Goal: Check status: Check status

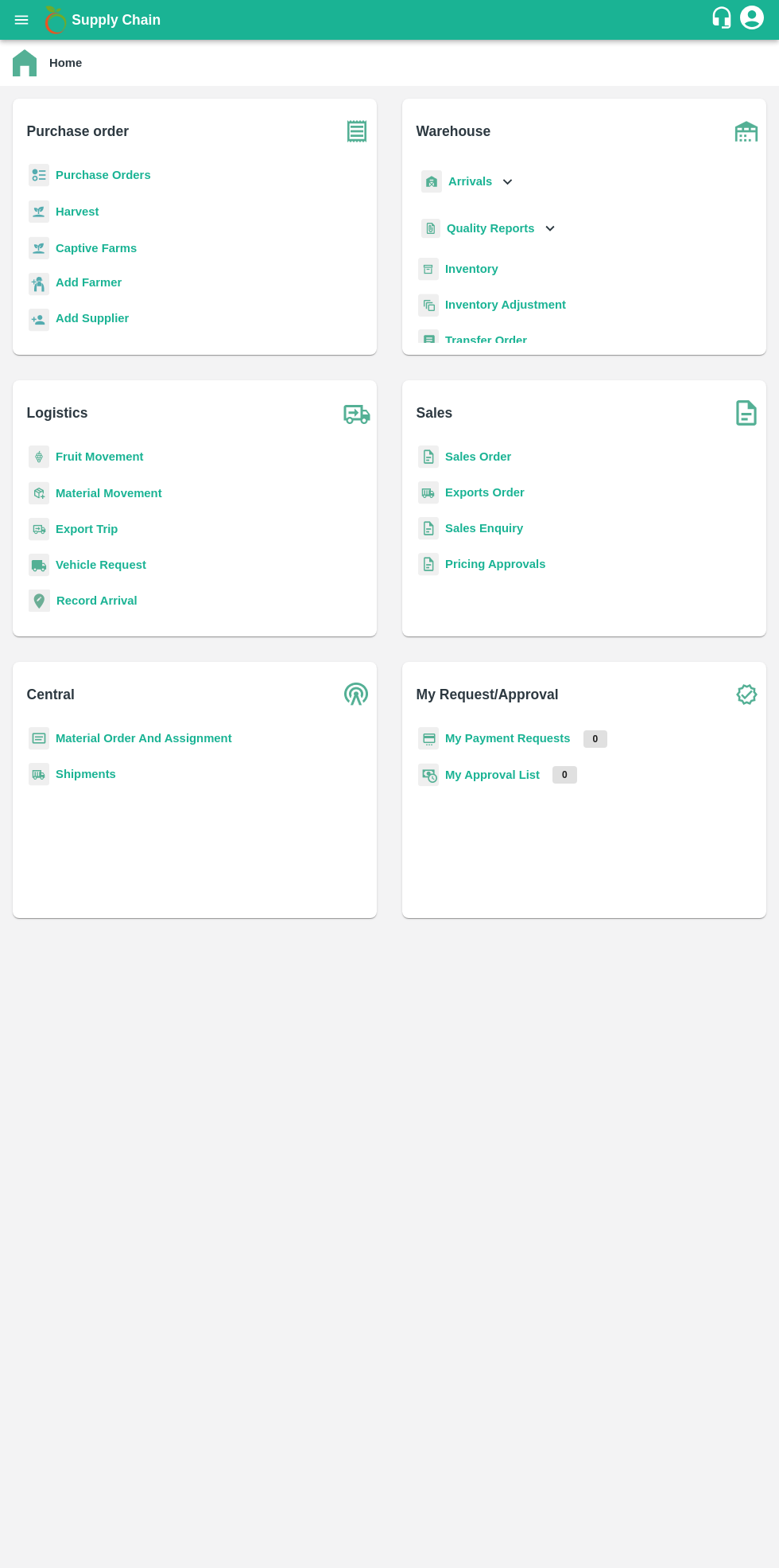
click at [82, 174] on b "Purchase Orders" at bounding box center [103, 175] width 95 height 13
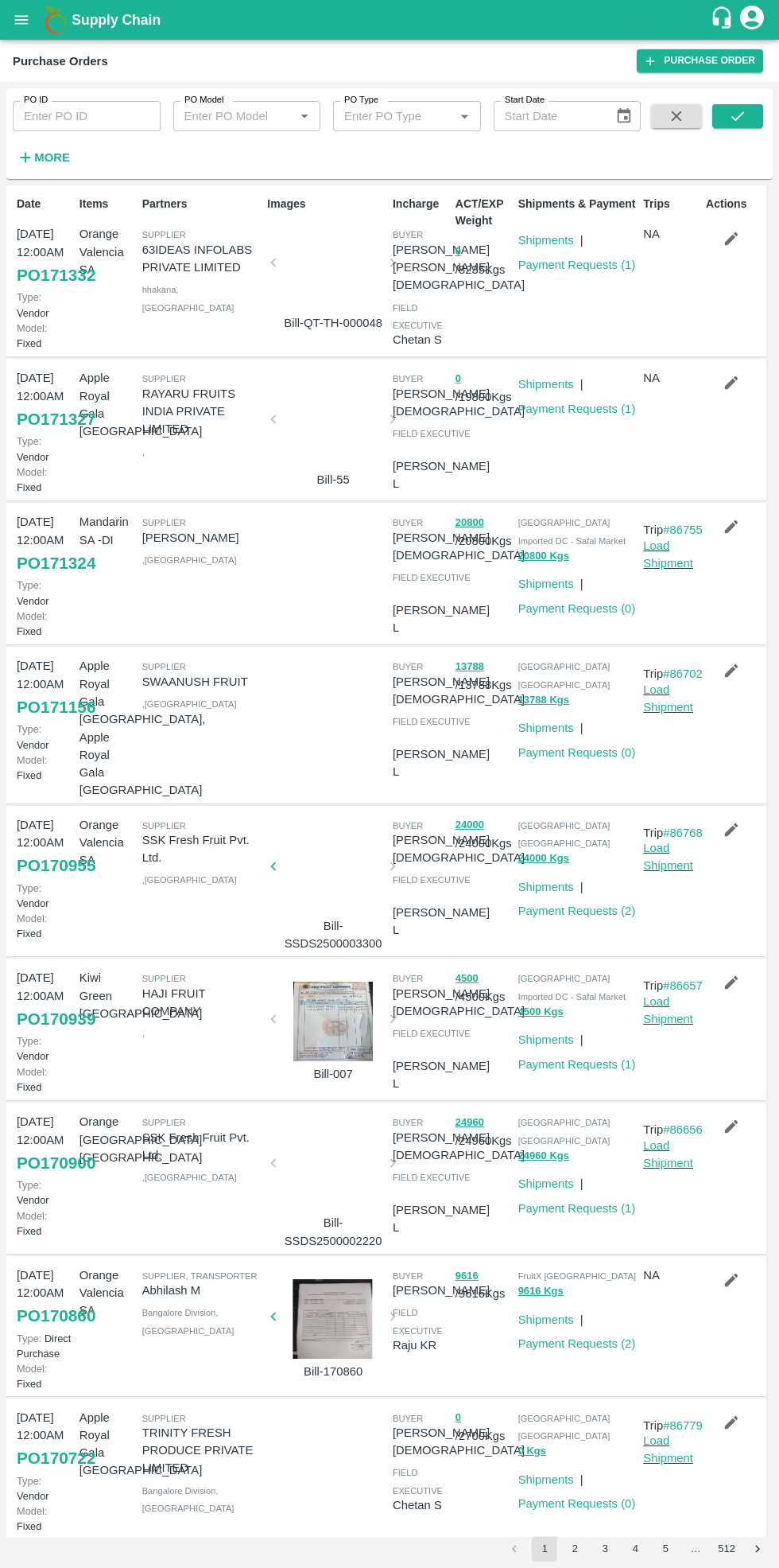
click at [586, 261] on link "Payment Requests ( 1 )" at bounding box center [577, 264] width 117 height 13
